Goal: Information Seeking & Learning: Check status

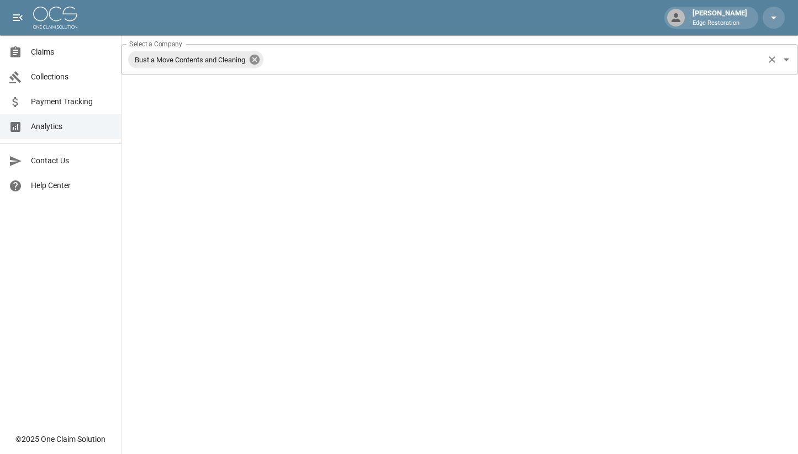
click at [259, 58] on icon at bounding box center [255, 60] width 10 height 10
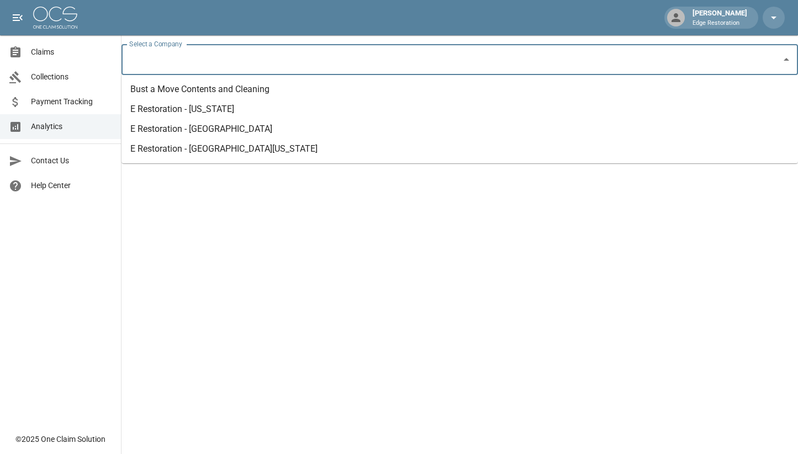
click at [269, 55] on input "Select a Company" at bounding box center [451, 59] width 650 height 21
click at [202, 111] on li "E Restoration - [US_STATE]" at bounding box center [459, 109] width 676 height 20
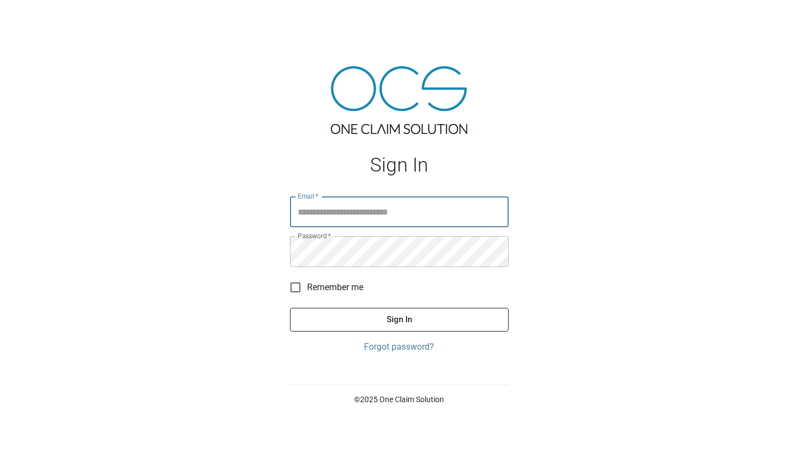
type input "**********"
click at [399, 320] on button "Sign In" at bounding box center [399, 319] width 219 height 23
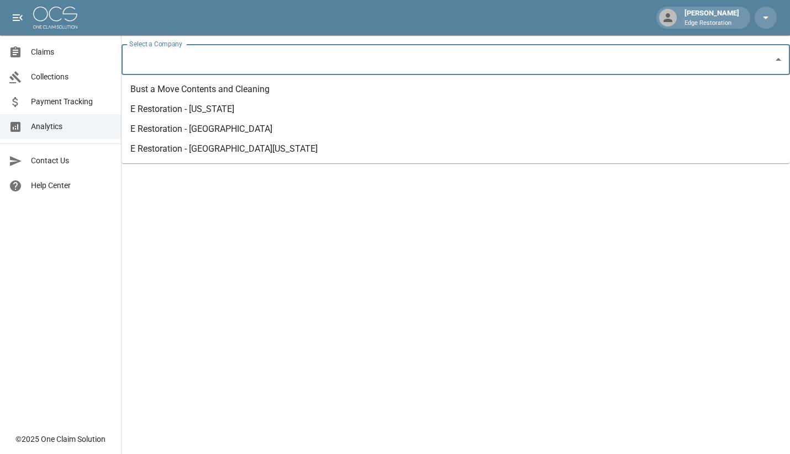
click at [249, 58] on input "Select a Company" at bounding box center [447, 59] width 642 height 21
click at [218, 110] on li "E Restoration - [US_STATE]" at bounding box center [455, 109] width 668 height 20
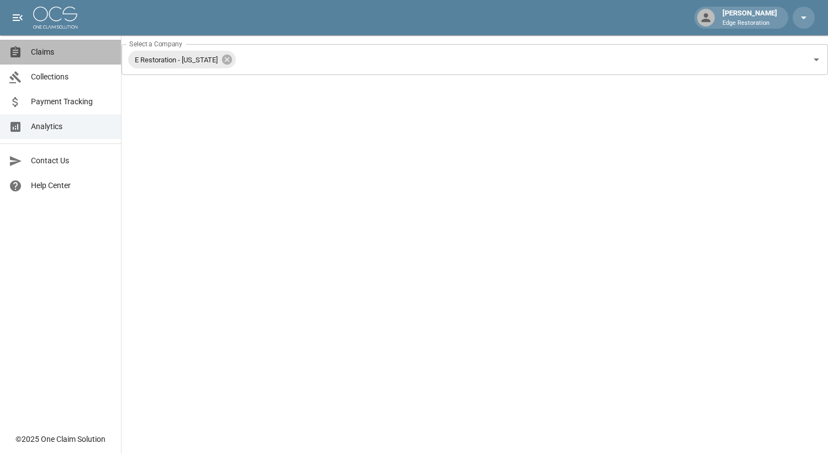
click at [55, 51] on span "Claims" at bounding box center [71, 52] width 81 height 12
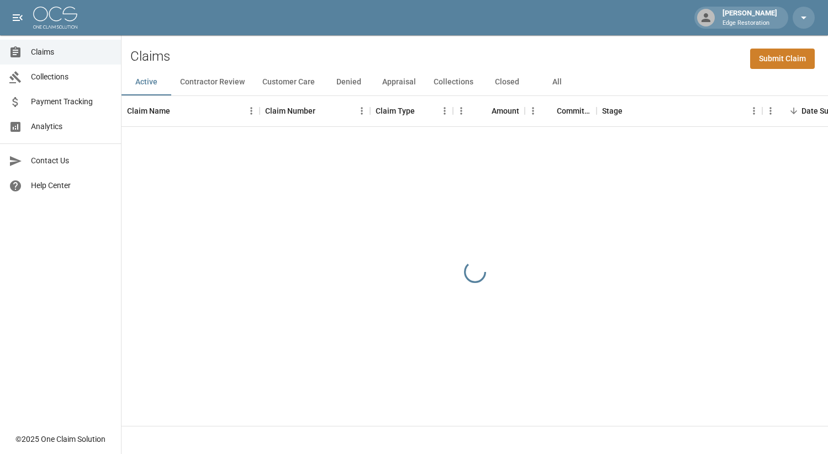
click at [411, 83] on button "Appraisal" at bounding box center [398, 82] width 51 height 27
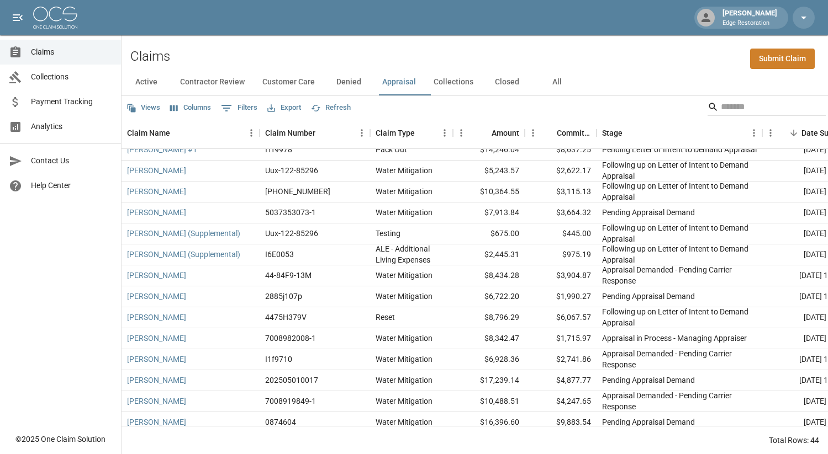
scroll to position [83, 0]
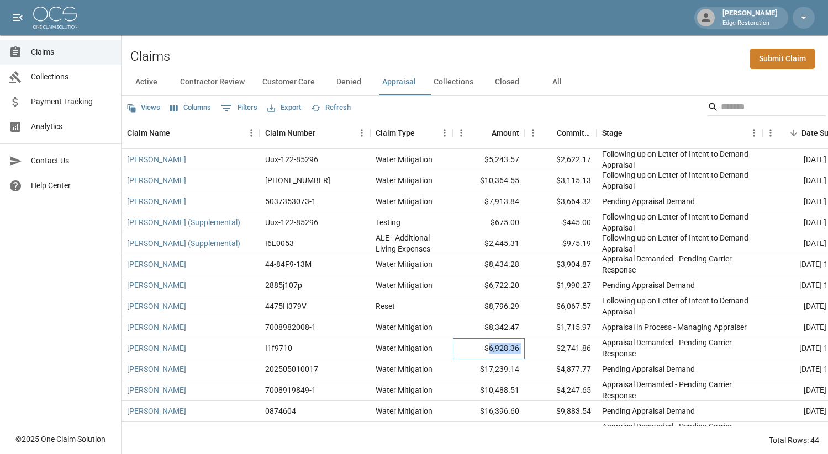
drag, startPoint x: 494, startPoint y: 351, endPoint x: 534, endPoint y: 355, distance: 40.0
click at [576, 348] on div "[PERSON_NAME] I1f9710 Water Mitigation $6,928.36 $2,741.86 Appraisal Demanded -…" at bounding box center [637, 348] width 1032 height 21
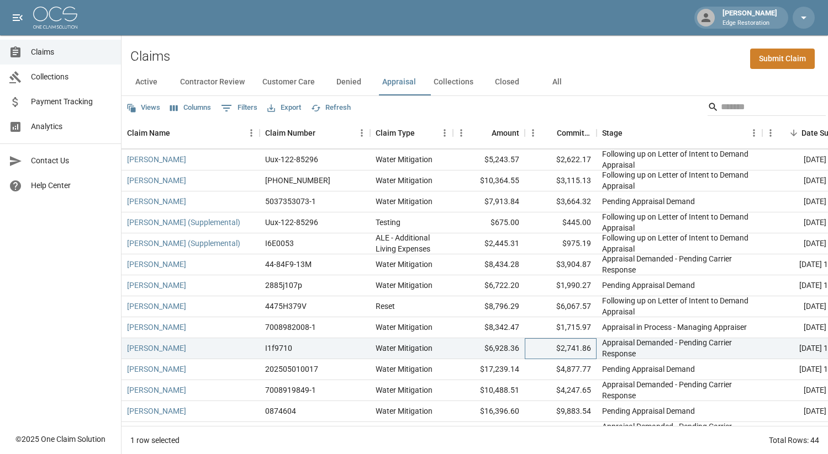
click at [538, 348] on div "$2,741.86" at bounding box center [561, 348] width 72 height 21
click at [530, 348] on div "[PERSON_NAME] I1f9710 Water Mitigation $6,928.36 $2,741.86 Appraisal Demanded -…" at bounding box center [637, 348] width 1032 height 21
click at [570, 347] on div "$2,741.86" at bounding box center [561, 348] width 72 height 21
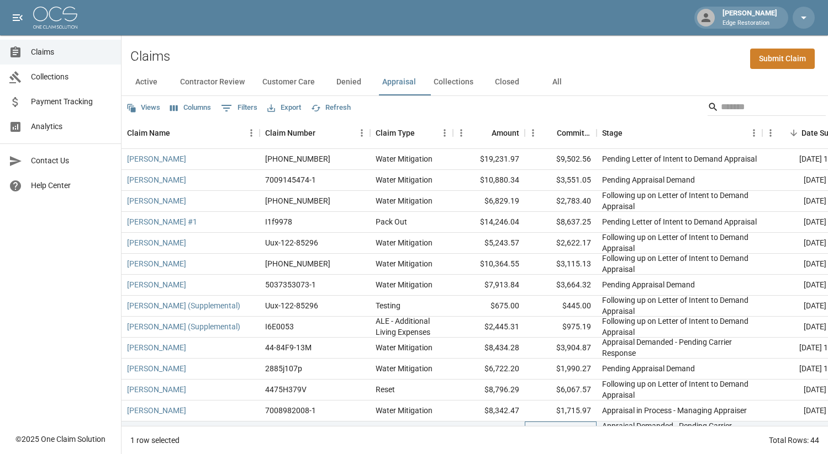
scroll to position [2, 0]
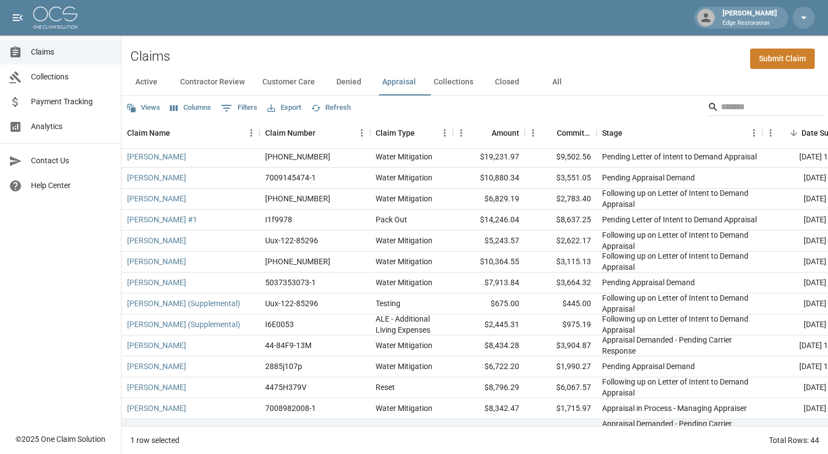
click at [457, 104] on div "Views Columns 0 Filters Export Refresh" at bounding box center [474, 107] width 706 height 22
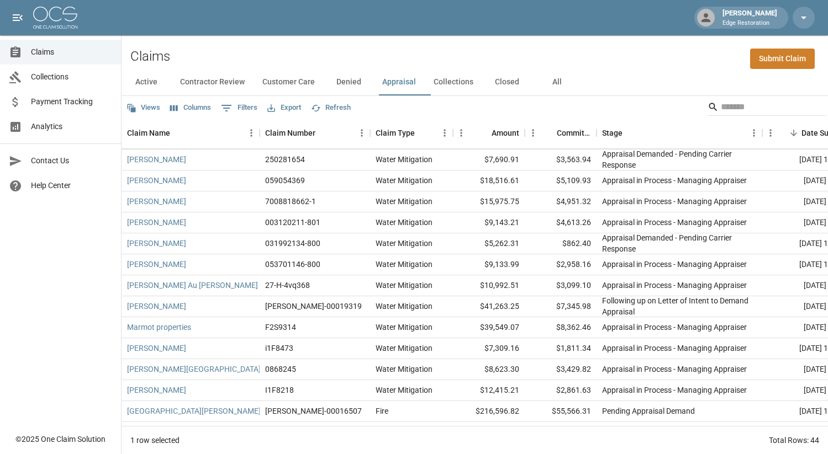
scroll to position [389, 0]
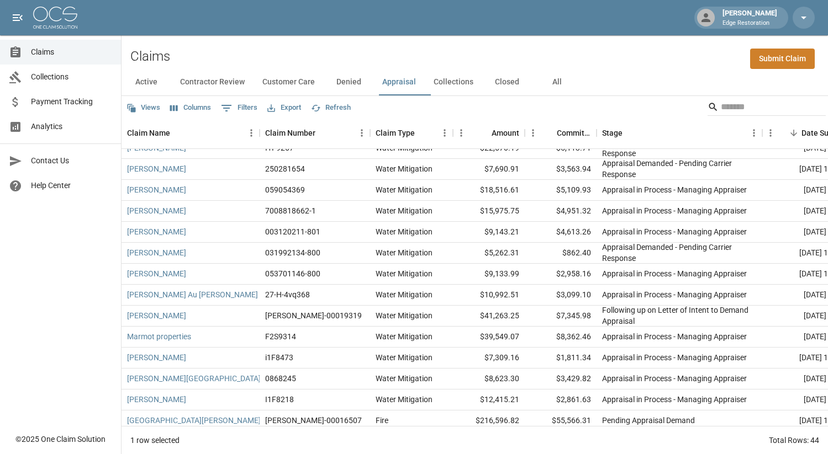
click at [241, 113] on button "0 Filters" at bounding box center [239, 108] width 42 height 18
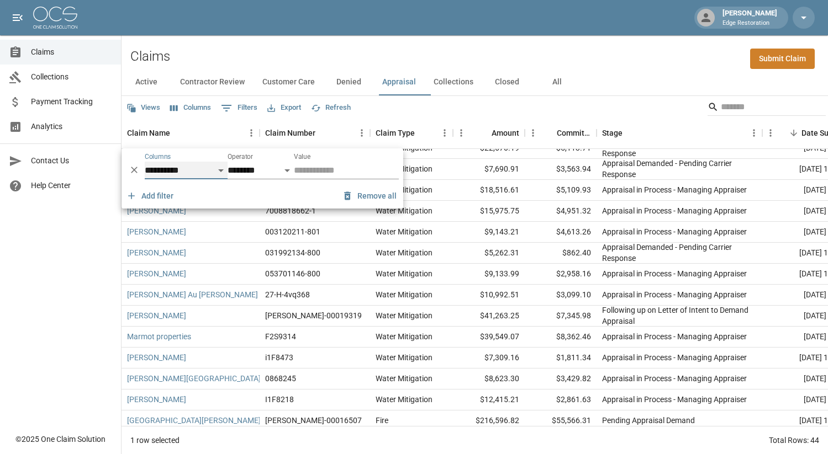
select select "*******"
select select "**"
select select "******"
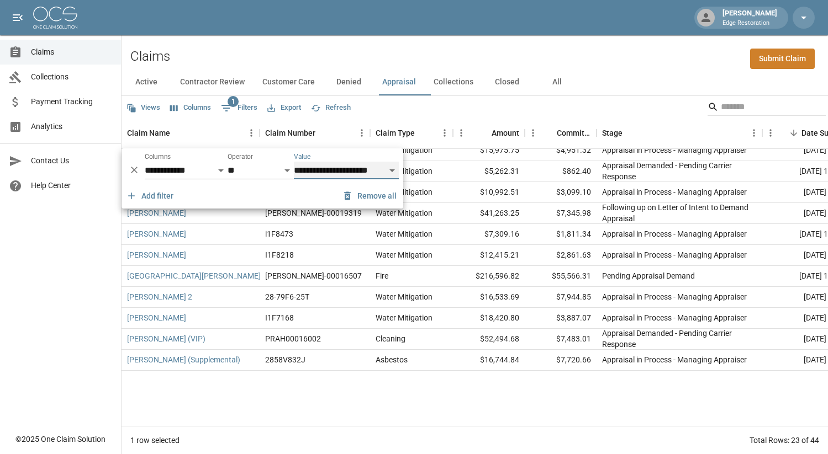
scroll to position [0, 0]
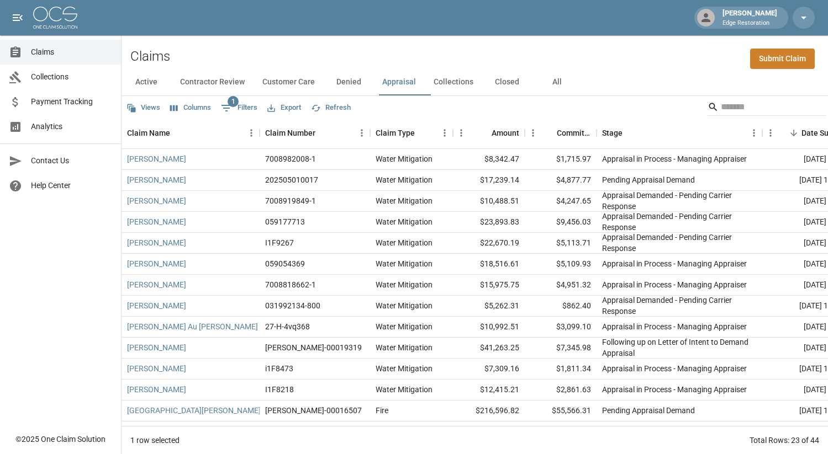
drag, startPoint x: 660, startPoint y: 67, endPoint x: 615, endPoint y: 80, distance: 46.9
click at [659, 67] on div "Claims Submit Claim" at bounding box center [474, 52] width 706 height 34
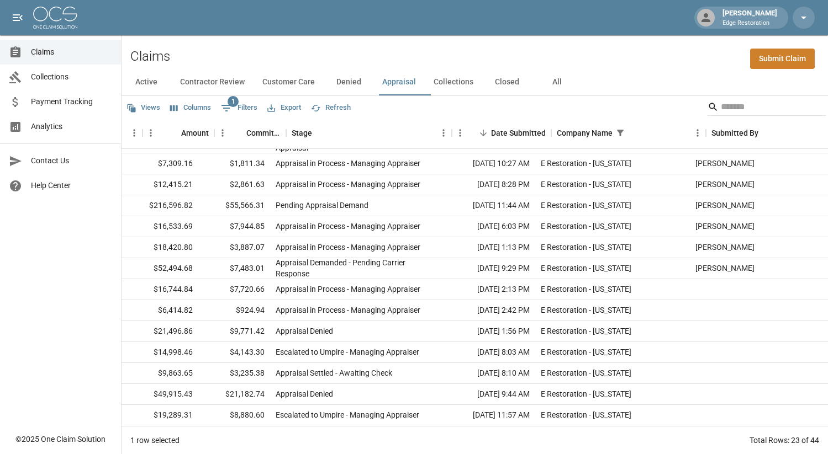
scroll to position [214, 0]
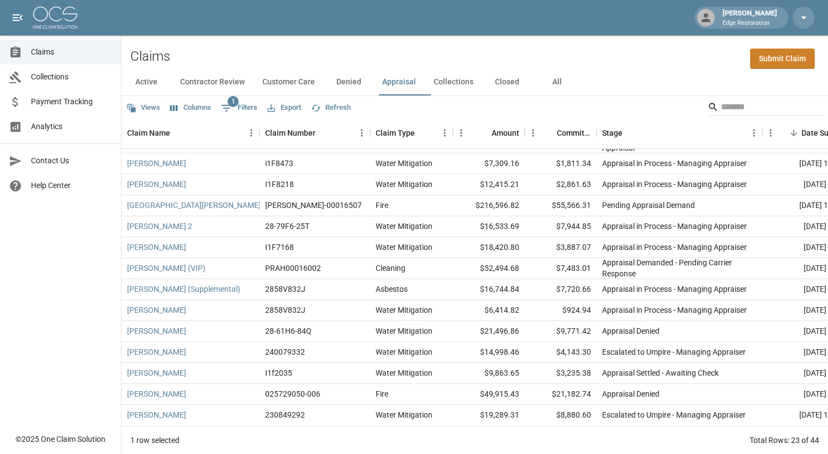
click at [472, 78] on button "Collections" at bounding box center [453, 82] width 57 height 27
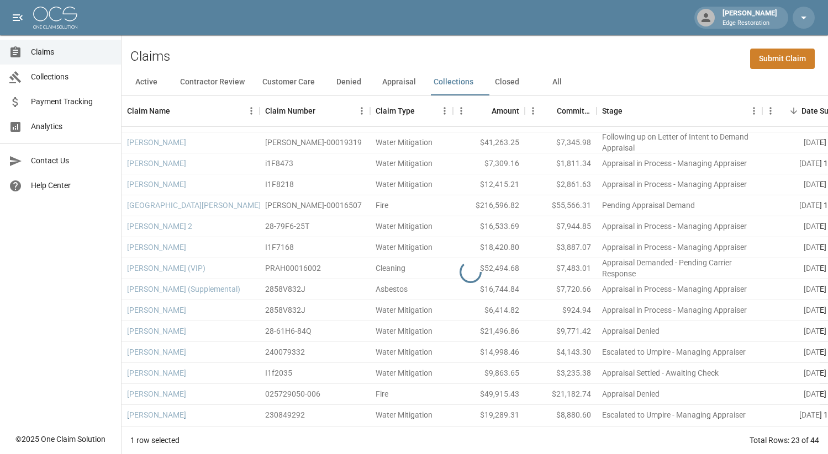
scroll to position [192, 0]
click at [151, 84] on button "Active" at bounding box center [146, 82] width 50 height 27
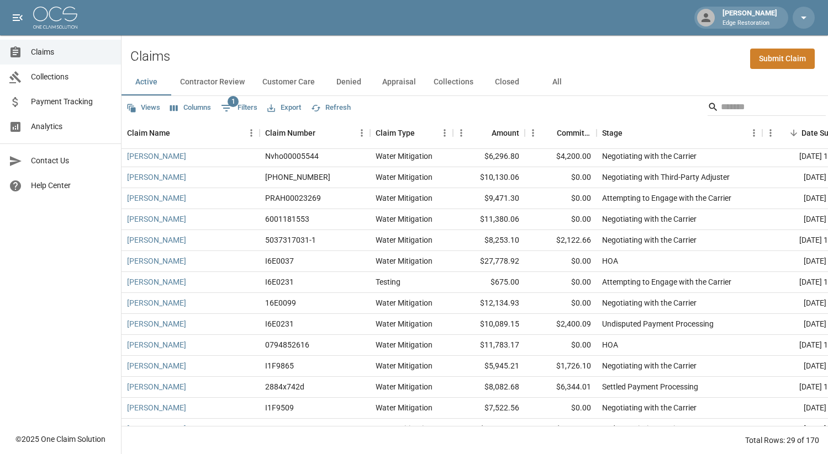
click at [29, 131] on div "Analytics" at bounding box center [20, 126] width 22 height 13
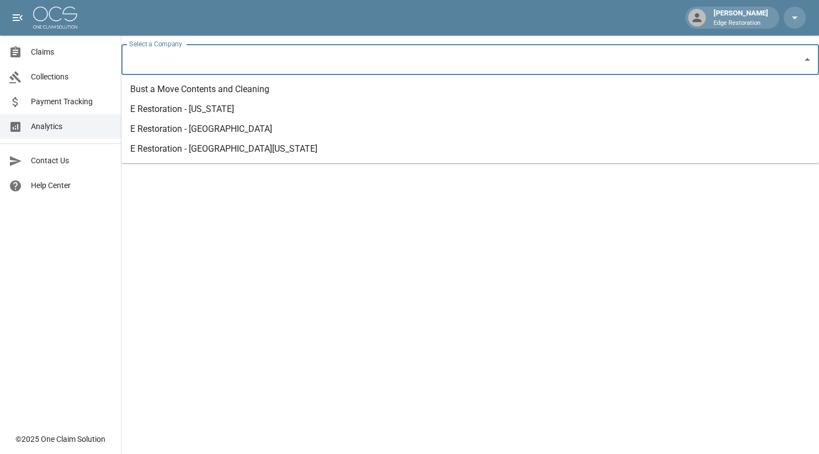
click at [415, 66] on input "Select a Company" at bounding box center [461, 59] width 671 height 21
click at [49, 54] on span "Claims" at bounding box center [71, 52] width 81 height 12
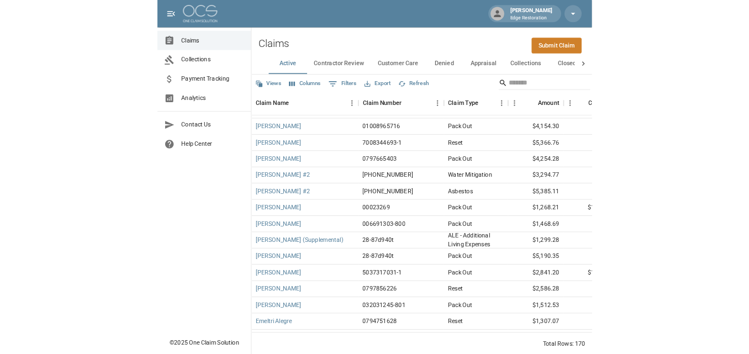
scroll to position [1282, 0]
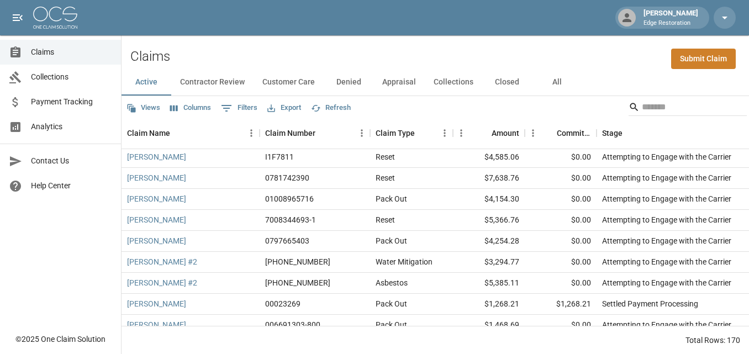
click at [257, 105] on button "0 Filters" at bounding box center [239, 108] width 42 height 18
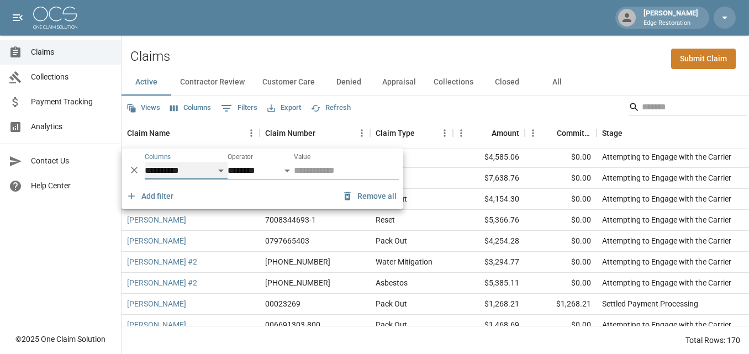
select select "*******"
select select "**"
click at [356, 169] on select "**********" at bounding box center [346, 171] width 105 height 18
select select "******"
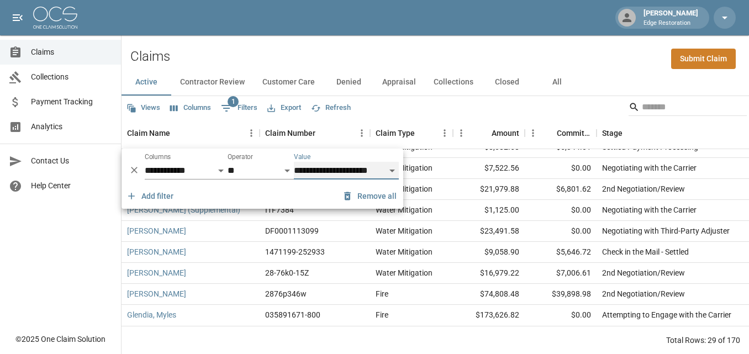
scroll to position [0, 0]
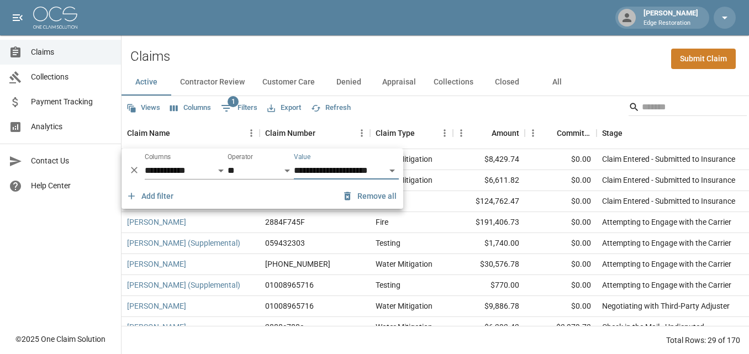
click at [397, 105] on div "Views Columns 1 Filters Export Refresh" at bounding box center [434, 107] width 627 height 22
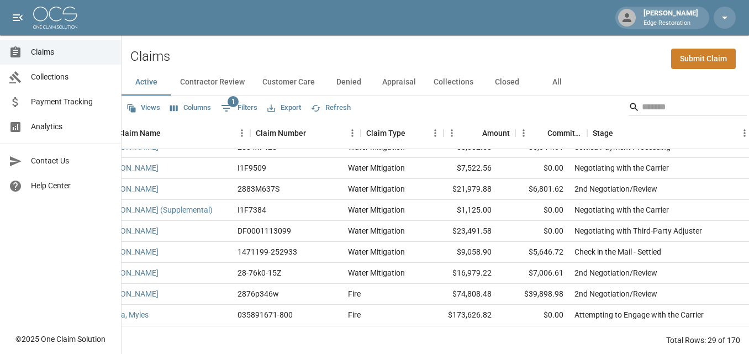
scroll to position [440, 0]
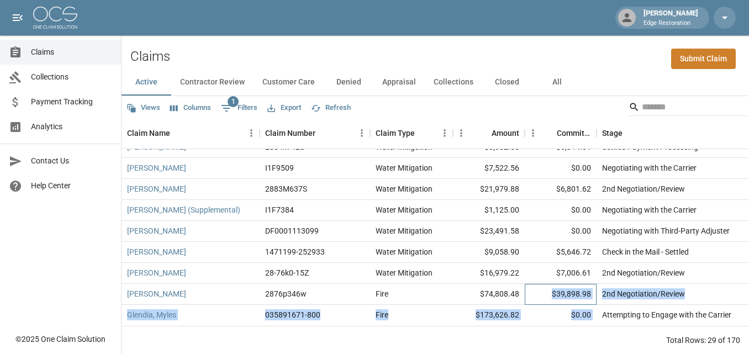
drag, startPoint x: 549, startPoint y: 285, endPoint x: 642, endPoint y: 296, distance: 93.4
click at [642, 296] on div "[PERSON_NAME] 0794852616 Water Mitigation $11,783.17 $0.00 HOA [DATE] 12:53 PM …" at bounding box center [637, 210] width 1032 height 231
click at [543, 287] on div "$39,898.98" at bounding box center [561, 294] width 72 height 21
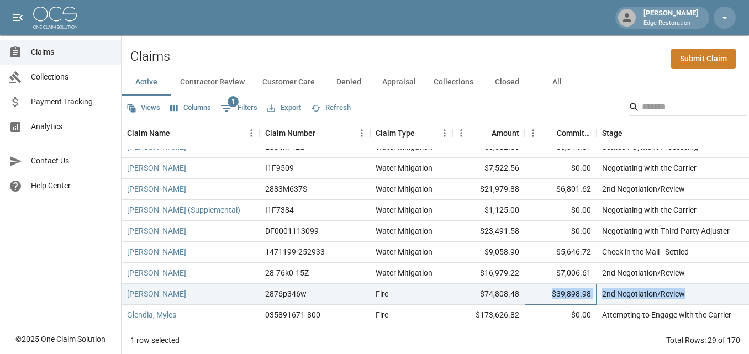
drag, startPoint x: 548, startPoint y: 287, endPoint x: 611, endPoint y: 290, distance: 63.0
click at [611, 290] on div "[PERSON_NAME] 2876p346w Fire $74,808.48 $39,898.98 2nd Negotiation/Review [DATE…" at bounding box center [637, 294] width 1032 height 21
click at [542, 287] on div "$39,898.98" at bounding box center [561, 294] width 72 height 21
drag, startPoint x: 544, startPoint y: 287, endPoint x: 630, endPoint y: 290, distance: 86.2
click at [634, 289] on div "[PERSON_NAME] 2876p346w Fire $74,808.48 $39,898.98 2nd Negotiation/Review [DATE…" at bounding box center [637, 294] width 1032 height 21
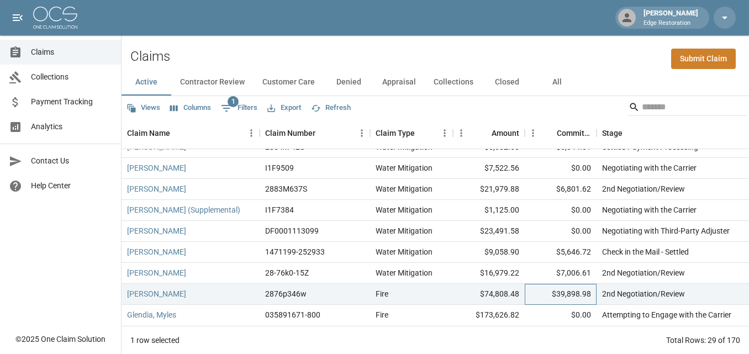
click at [539, 285] on div "$39,898.98" at bounding box center [561, 294] width 72 height 21
drag, startPoint x: 546, startPoint y: 289, endPoint x: 666, endPoint y: 284, distance: 119.9
click at [666, 284] on div "[PERSON_NAME] 2876p346w Fire $74,808.48 $39,898.98 2nd Negotiation/Review [DATE…" at bounding box center [637, 294] width 1032 height 21
click at [569, 289] on div "$39,898.98" at bounding box center [561, 294] width 72 height 21
drag, startPoint x: 544, startPoint y: 285, endPoint x: 597, endPoint y: 285, distance: 53.0
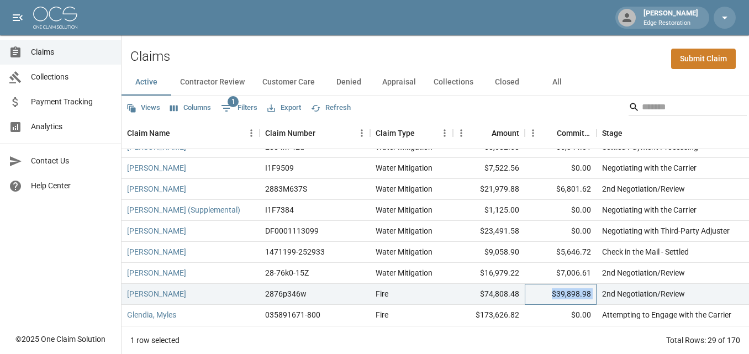
click at [597, 285] on div "[PERSON_NAME] 2876p346w Fire $74,808.48 $39,898.98 2nd Negotiation/Review [DATE…" at bounding box center [637, 294] width 1032 height 21
drag, startPoint x: 536, startPoint y: 282, endPoint x: 569, endPoint y: 284, distance: 33.2
click at [577, 284] on div "[PERSON_NAME] 2876p346w Fire $74,808.48 $39,898.98 2nd Negotiation/Review [DATE…" at bounding box center [637, 294] width 1032 height 21
click at [543, 288] on div "$39,898.98" at bounding box center [561, 294] width 72 height 21
drag, startPoint x: 692, startPoint y: 282, endPoint x: 584, endPoint y: 279, distance: 108.8
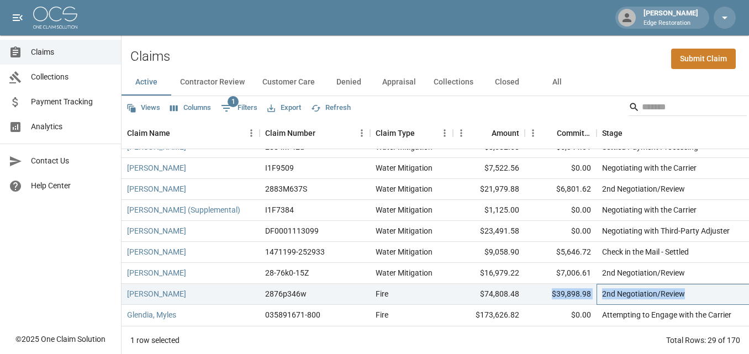
click at [584, 284] on div "[PERSON_NAME] 2876p346w Fire $74,808.48 $39,898.98 2nd Negotiation/Review [DATE…" at bounding box center [637, 294] width 1032 height 21
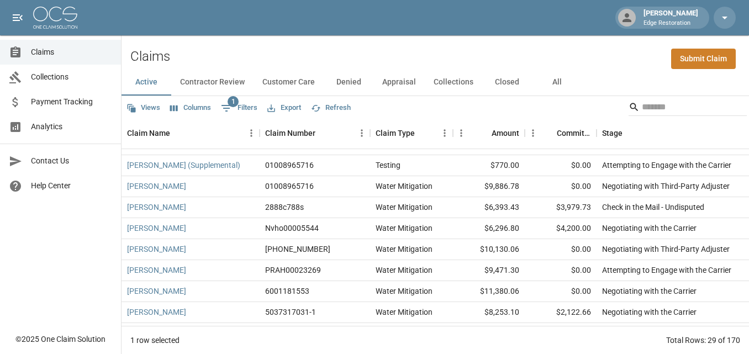
scroll to position [0, 0]
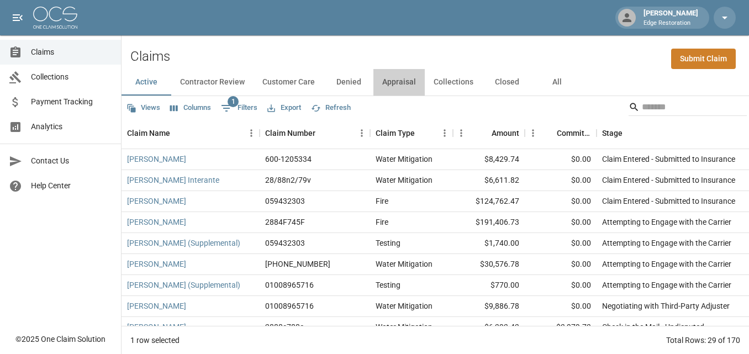
click at [423, 79] on button "Appraisal" at bounding box center [398, 82] width 51 height 27
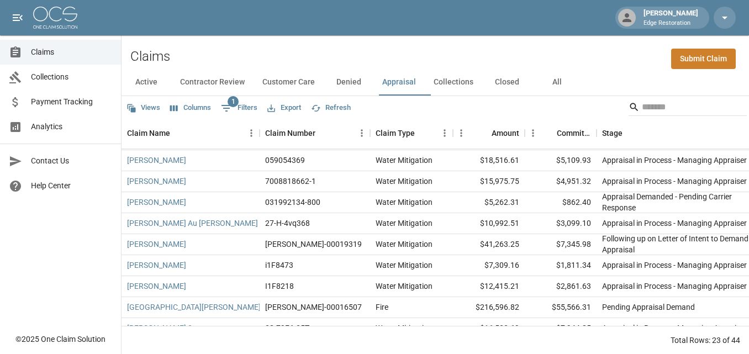
scroll to position [231, 0]
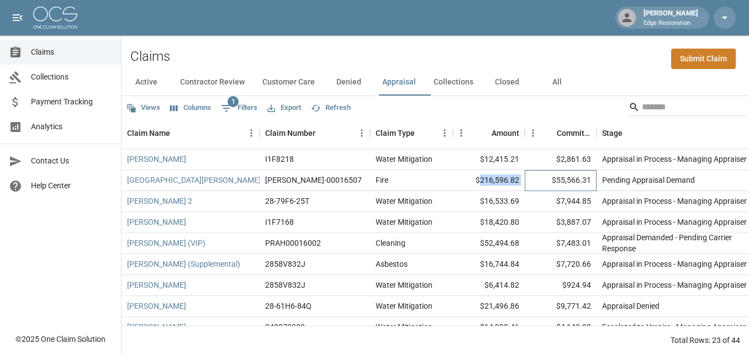
drag, startPoint x: 497, startPoint y: 182, endPoint x: 463, endPoint y: 178, distance: 33.8
click at [477, 181] on div "[GEOGRAPHIC_DATA], [PERSON_NAME]-00016507 Fire $216,596.82 $55,566.31 Pending A…" at bounding box center [637, 180] width 1032 height 21
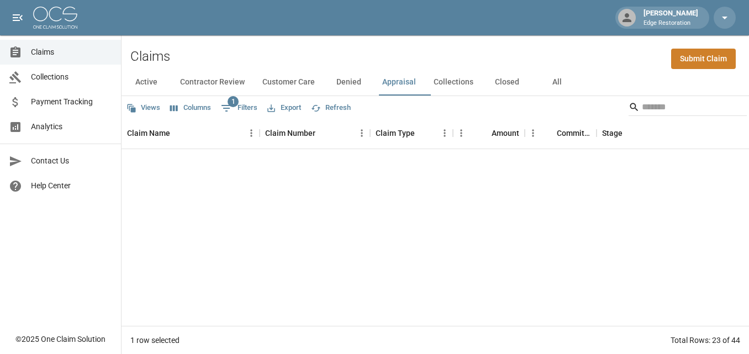
scroll to position [0, 0]
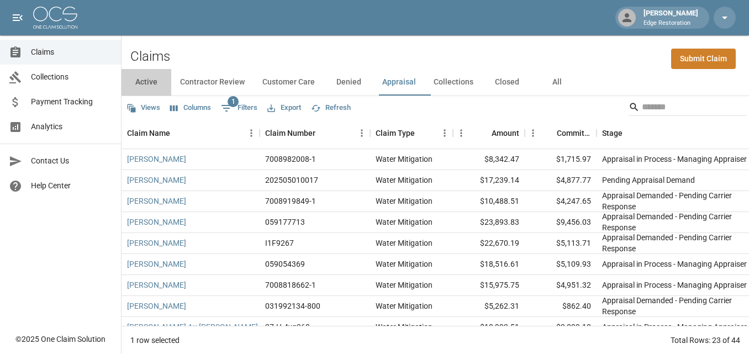
click at [149, 89] on button "Active" at bounding box center [146, 82] width 50 height 27
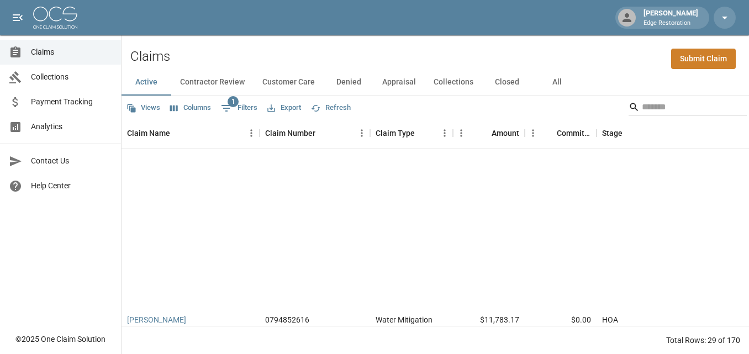
scroll to position [440, 0]
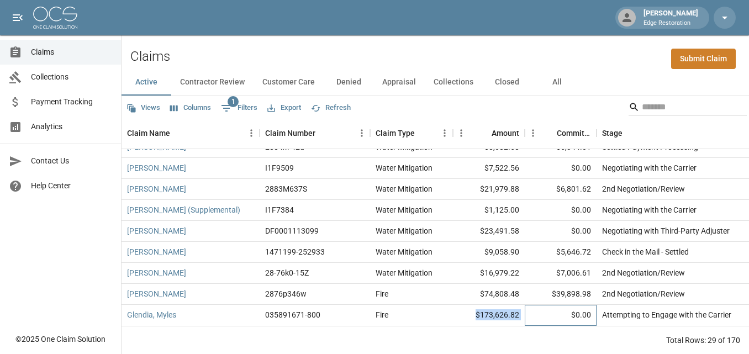
drag, startPoint x: 525, startPoint y: 304, endPoint x: 421, endPoint y: 305, distance: 104.4
click at [421, 305] on div "Glendia, Myles 035891671-800 Fire $173,626.82 $0.00 Attempting to Engage with t…" at bounding box center [637, 315] width 1032 height 21
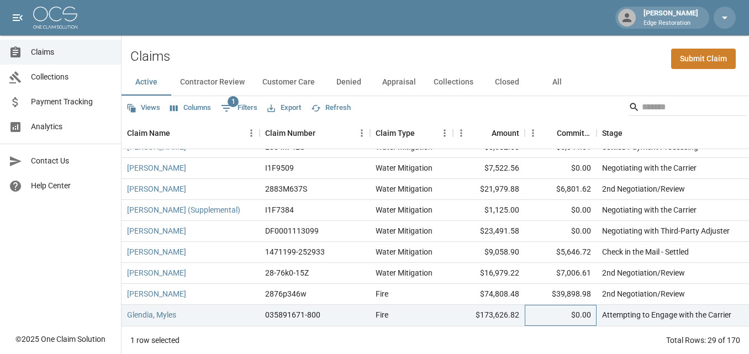
click at [559, 308] on div "$0.00" at bounding box center [561, 315] width 72 height 21
click at [636, 311] on div "Glendia, Myles 035891671-800 Fire $173,626.82 $0.00 Attempting to Engage with t…" at bounding box center [637, 315] width 1032 height 21
click at [541, 305] on div "$0.00" at bounding box center [561, 315] width 72 height 21
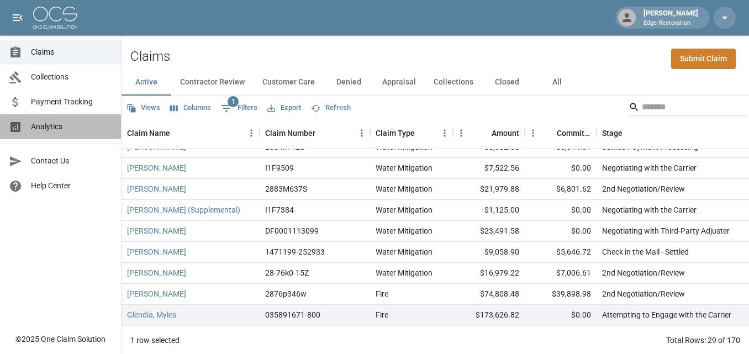
click at [53, 124] on span "Analytics" at bounding box center [71, 127] width 81 height 12
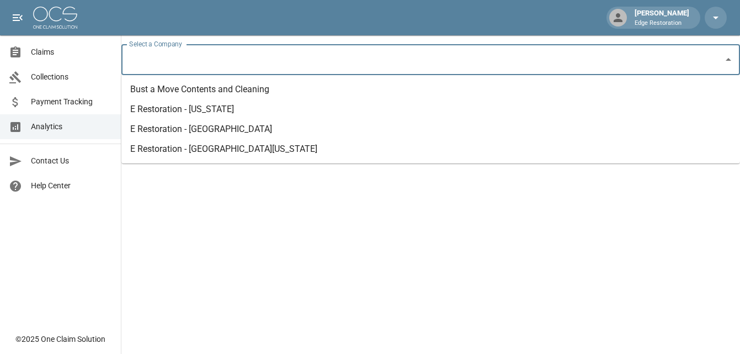
click at [193, 60] on input "Select a Company" at bounding box center [422, 59] width 592 height 21
click at [219, 111] on li "E Restoration - [US_STATE]" at bounding box center [430, 109] width 619 height 20
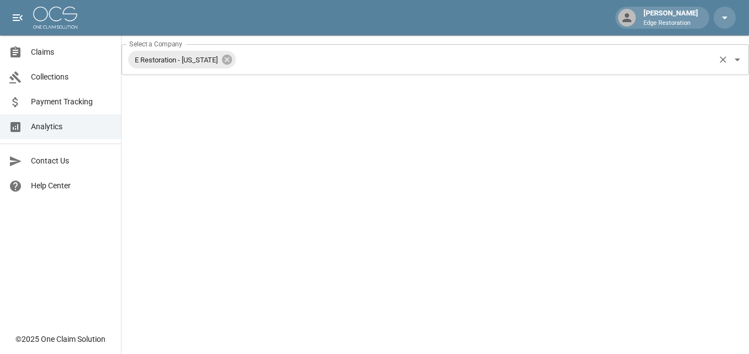
click at [237, 63] on input "Select a Company" at bounding box center [474, 59] width 475 height 21
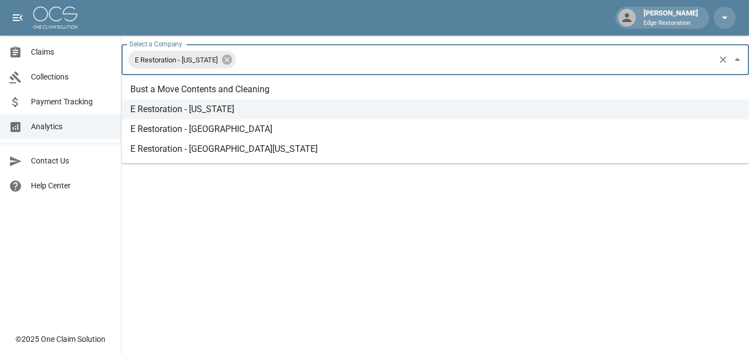
click at [224, 61] on icon at bounding box center [227, 60] width 12 height 12
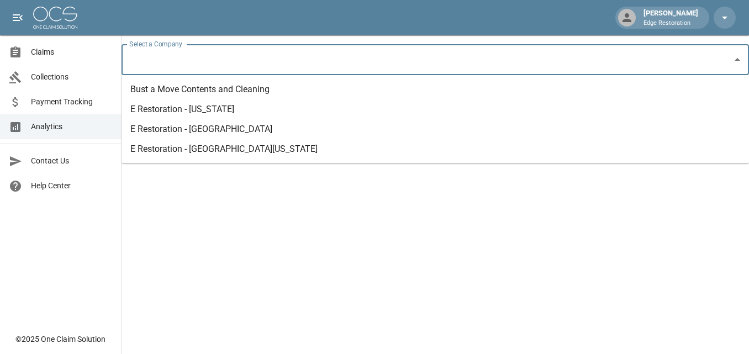
click at [219, 89] on li "Bust a Move Contents and Cleaning" at bounding box center [434, 90] width 627 height 20
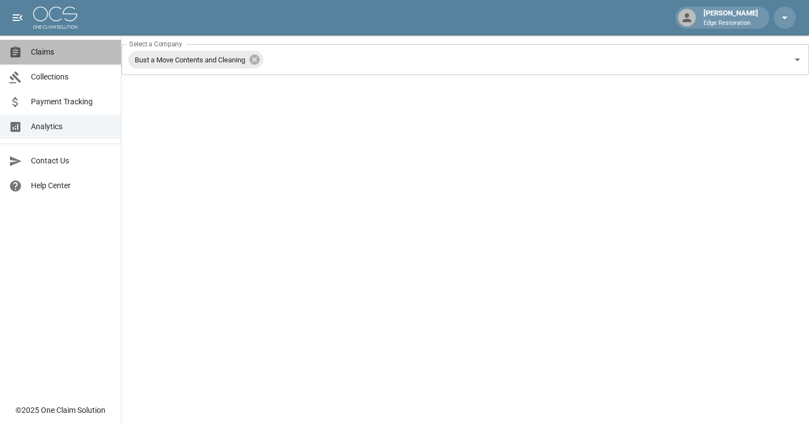
click at [52, 55] on span "Claims" at bounding box center [71, 52] width 81 height 12
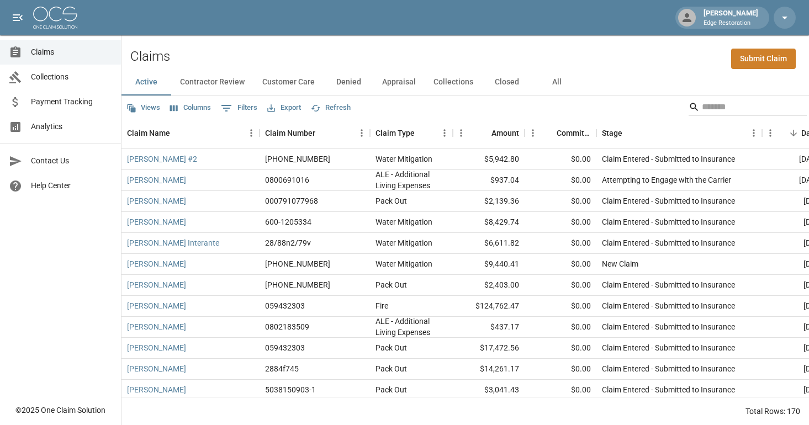
click at [233, 110] on icon "Show filters" at bounding box center [226, 108] width 13 height 13
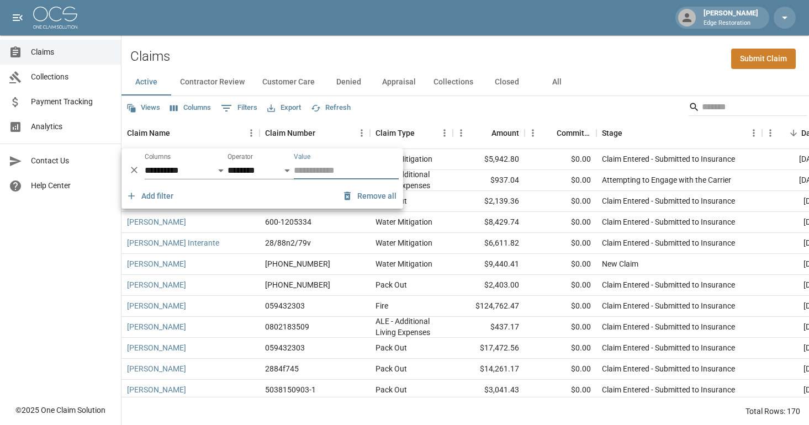
click at [175, 161] on div "**********" at bounding box center [186, 166] width 83 height 27
select select "*******"
select select "**"
select select "********"
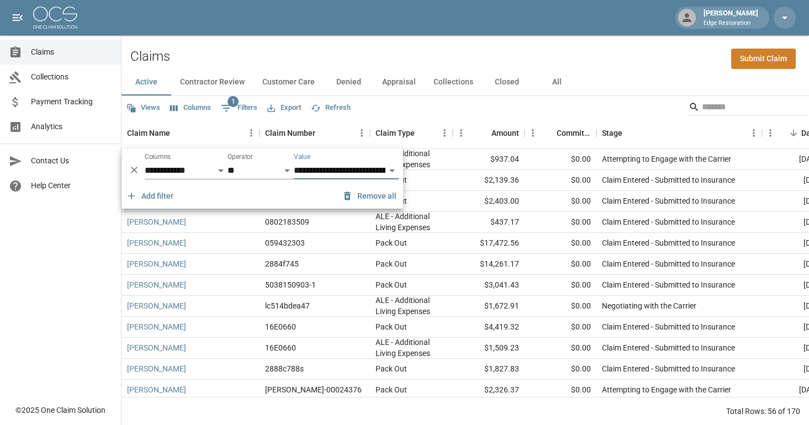
click at [472, 108] on div "Views Columns 1 Filters Export Refresh" at bounding box center [464, 107] width 687 height 22
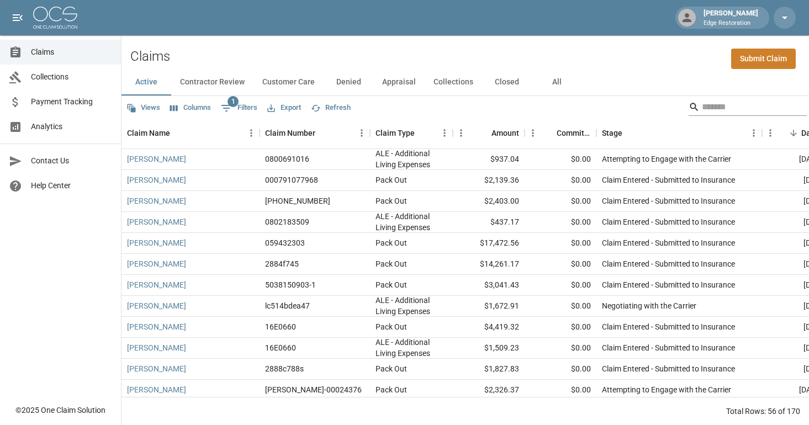
click at [705, 107] on input "Search" at bounding box center [746, 107] width 88 height 18
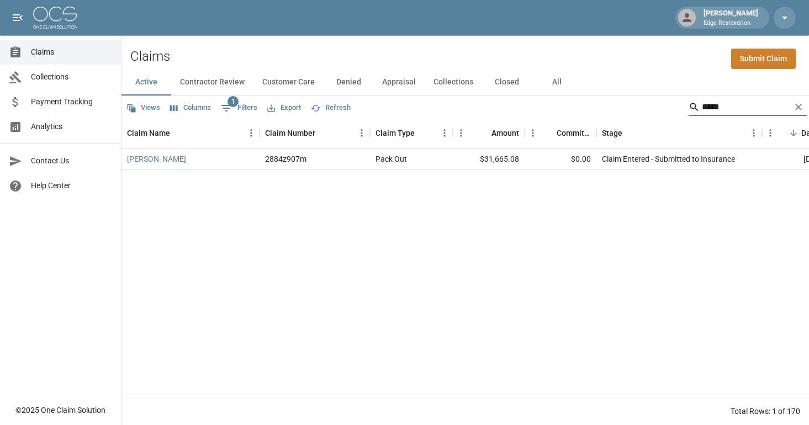
type input "*****"
